Goal: Transaction & Acquisition: Purchase product/service

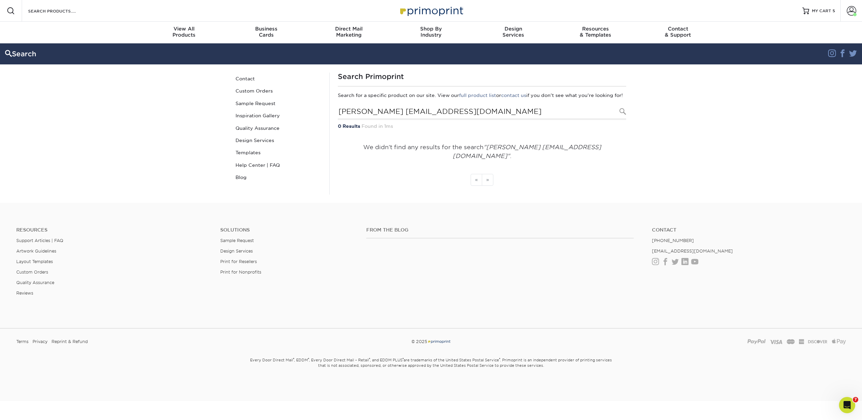
click at [38, 16] on div "Search Products" at bounding box center [57, 11] width 71 height 22
click at [23, 17] on div "Search Products" at bounding box center [57, 11] width 71 height 22
click at [33, 13] on input "Search Products" at bounding box center [60, 11] width 66 height 8
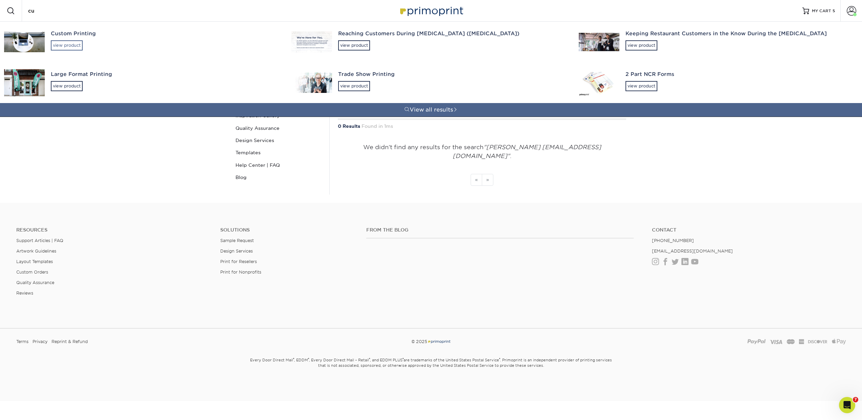
type input "cu"
click at [59, 44] on div "view product" at bounding box center [67, 45] width 32 height 10
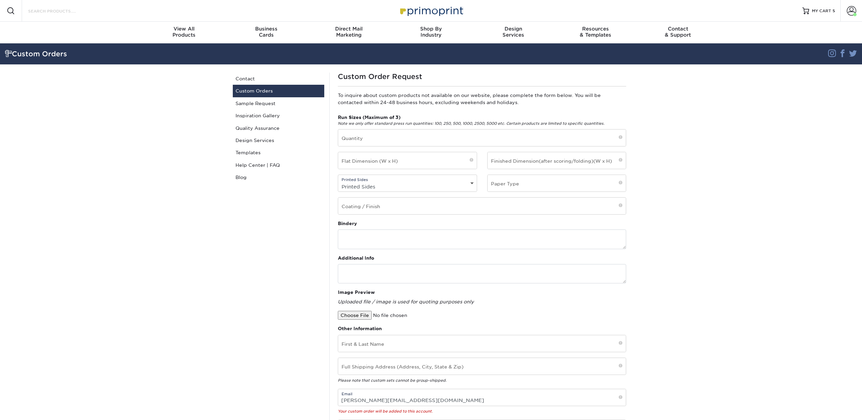
click at [40, 8] on input "Search Products" at bounding box center [60, 11] width 66 height 8
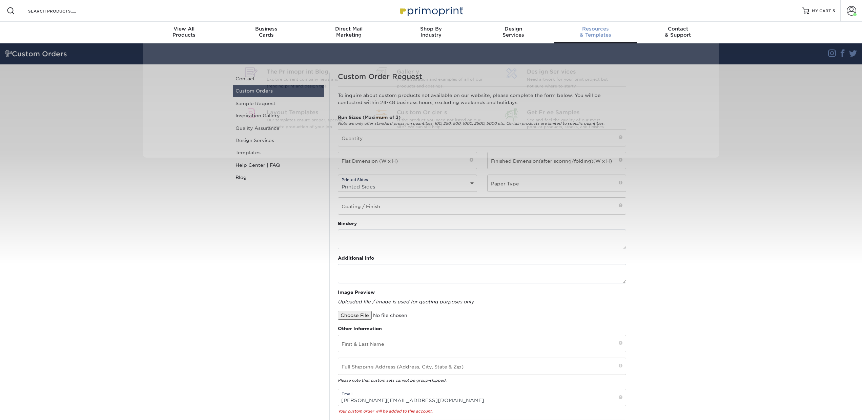
click at [598, 31] on span "Resources" at bounding box center [595, 29] width 82 height 6
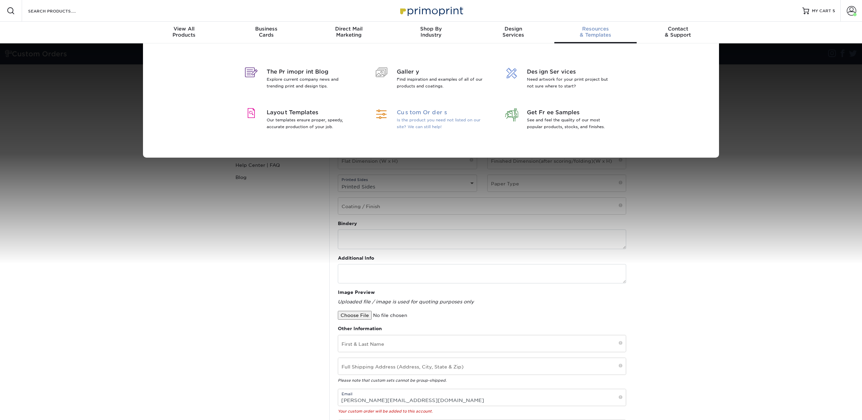
click at [451, 117] on p "Is the product you need not listed on our site? We can still help!" at bounding box center [441, 124] width 88 height 14
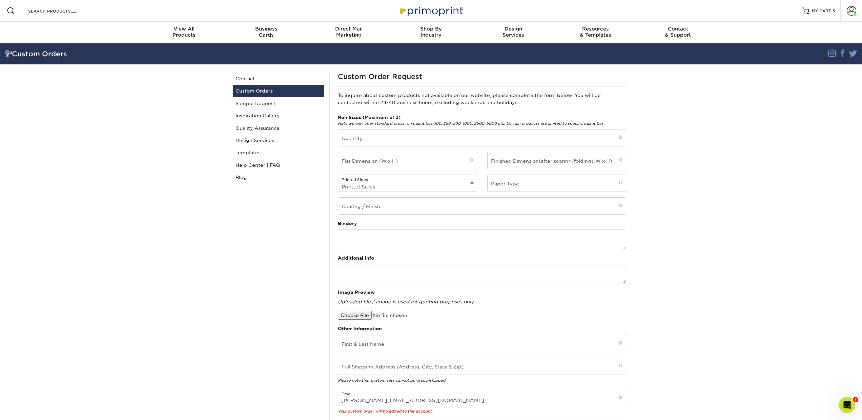
click at [46, 6] on div "Search Products" at bounding box center [57, 11] width 71 height 22
click at [46, 10] on input "Search Products" at bounding box center [60, 11] width 66 height 8
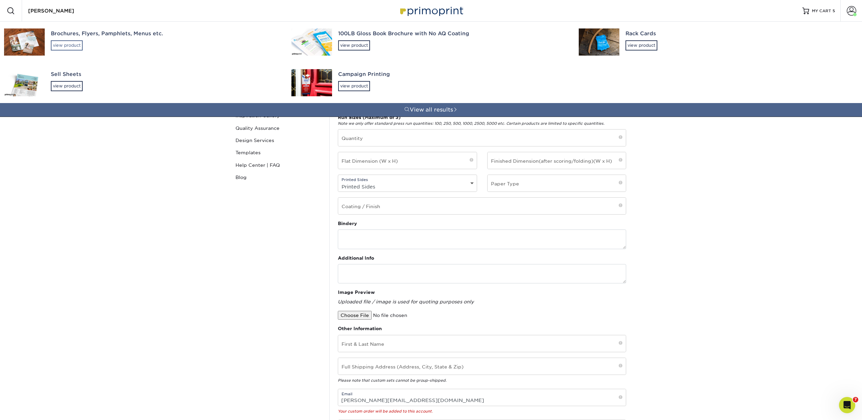
type input "flye"
click at [75, 46] on div "view product" at bounding box center [67, 45] width 32 height 10
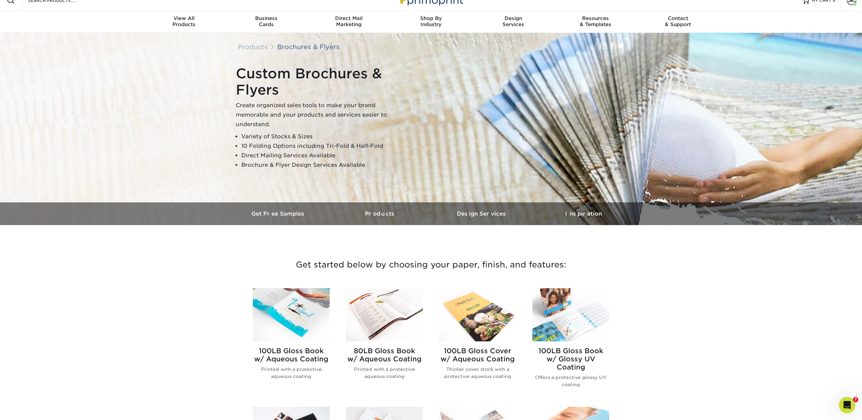
scroll to position [11, 0]
